Goal: Task Accomplishment & Management: Complete application form

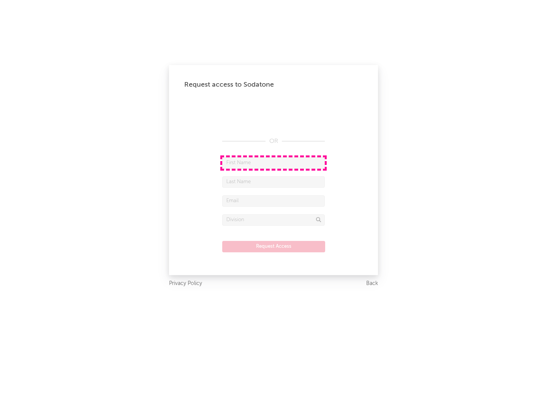
click at [273, 163] on input "text" at bounding box center [273, 162] width 103 height 11
type input "[PERSON_NAME]"
click at [273, 182] on input "text" at bounding box center [273, 181] width 103 height 11
type input "[PERSON_NAME]"
click at [273, 201] on input "text" at bounding box center [273, 200] width 103 height 11
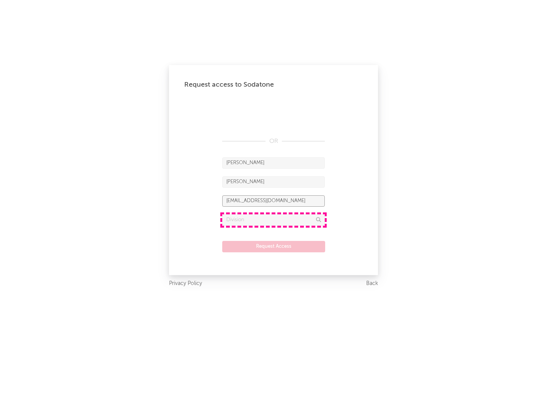
type input "[EMAIL_ADDRESS][DOMAIN_NAME]"
click at [273, 220] on input "text" at bounding box center [273, 219] width 103 height 11
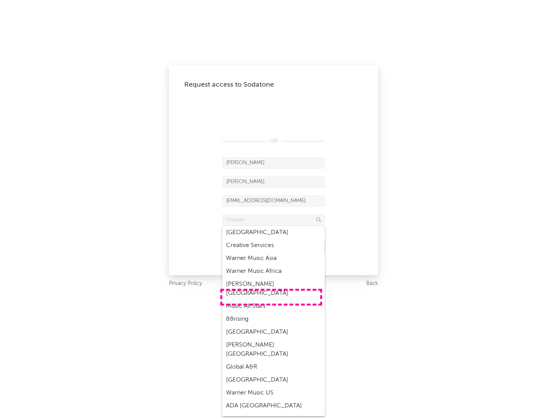
click at [271, 300] on div "Music All Stars" at bounding box center [273, 306] width 103 height 13
type input "Music All Stars"
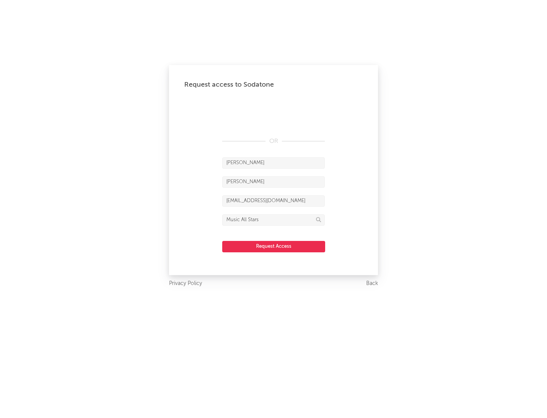
click at [273, 246] on button "Request Access" at bounding box center [273, 246] width 103 height 11
